Goal: Check status: Check status

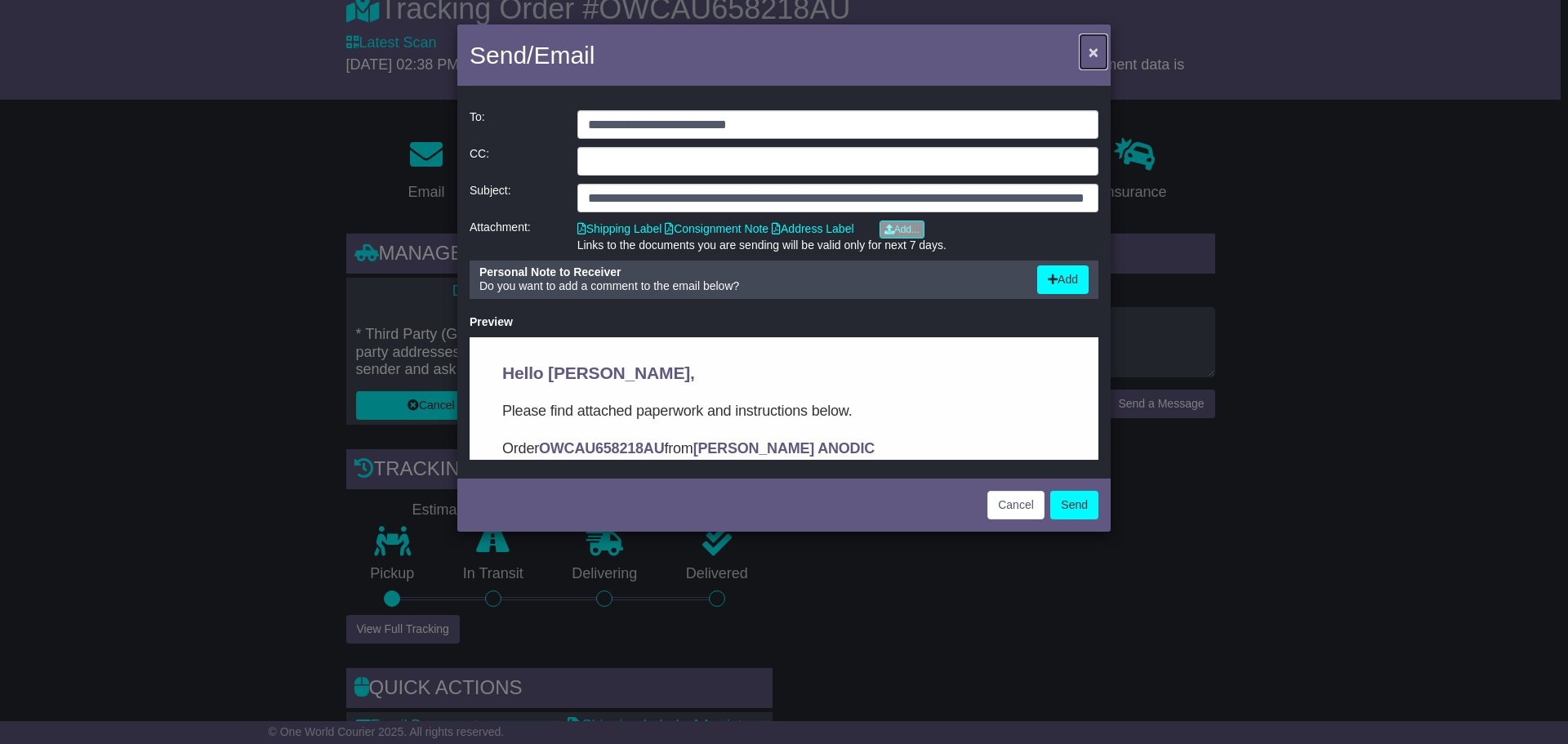
click at [1090, 53] on span "×" at bounding box center [1093, 52] width 10 height 18
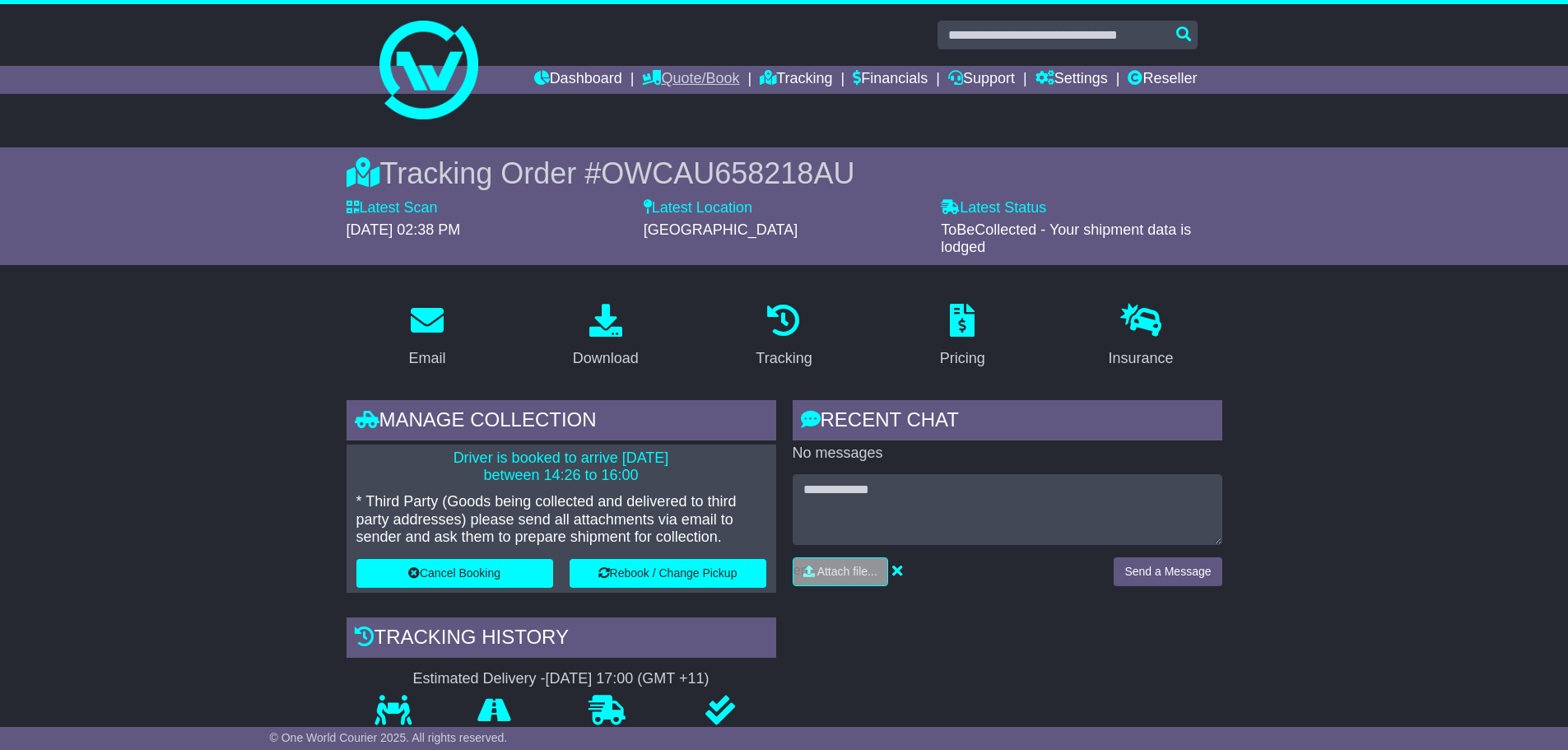
click at [661, 83] on link "Quote/Book" at bounding box center [691, 80] width 97 height 28
click at [780, 80] on link "Tracking" at bounding box center [795, 80] width 72 height 28
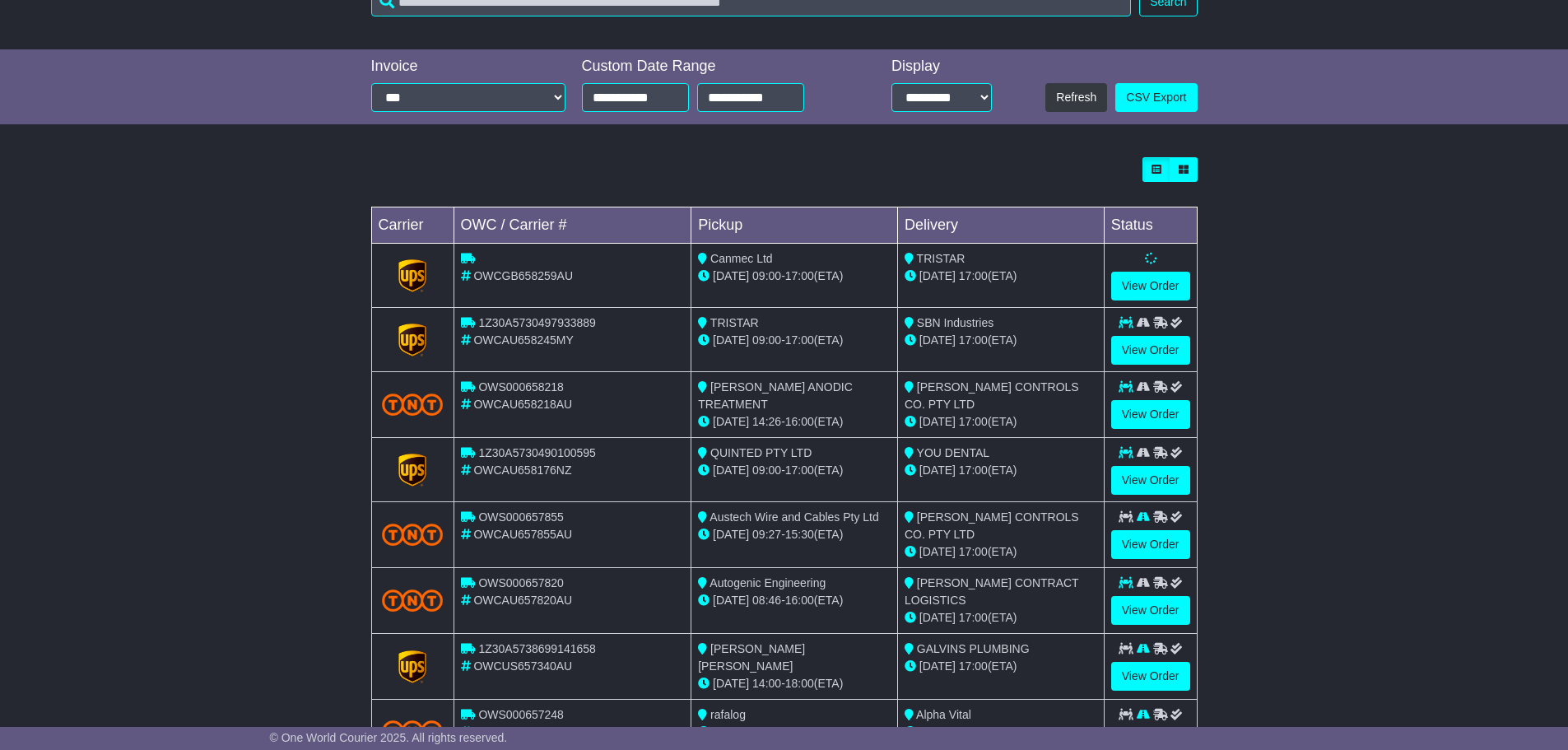
scroll to position [329, 0]
